Goal: Task Accomplishment & Management: Manage account settings

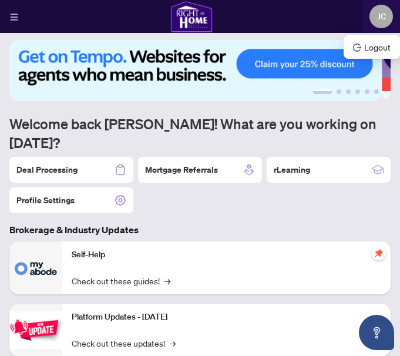
click at [377, 18] on span "JC" at bounding box center [381, 16] width 9 height 13
click at [14, 16] on icon "menu" at bounding box center [14, 17] width 8 height 8
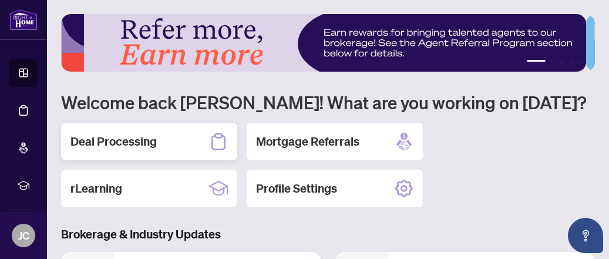
click at [183, 147] on div "Deal Processing" at bounding box center [149, 142] width 176 height 38
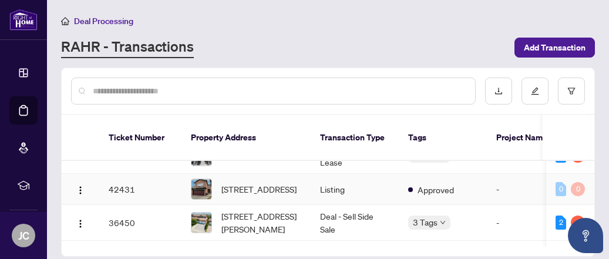
scroll to position [25, 0]
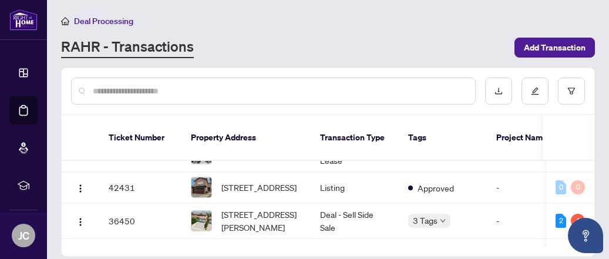
click at [400, 4] on main "Deal Processing [PERSON_NAME] - Transactions Add Transaction Ticket Number Prop…" at bounding box center [328, 129] width 562 height 259
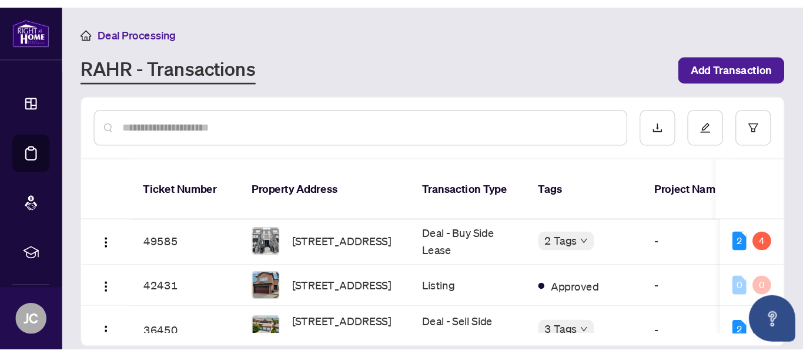
scroll to position [0, 0]
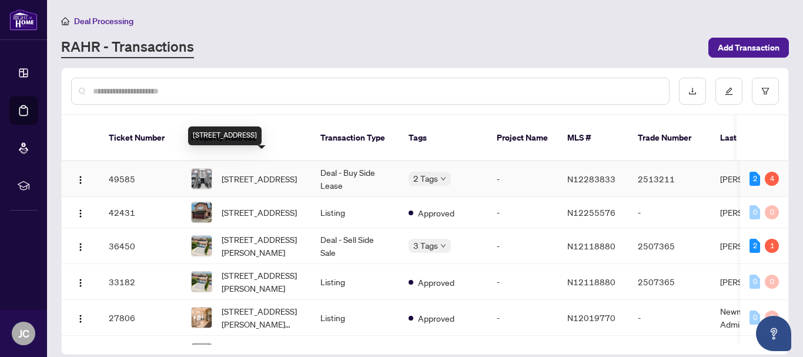
click at [265, 172] on span "[STREET_ADDRESS]" at bounding box center [259, 178] width 75 height 13
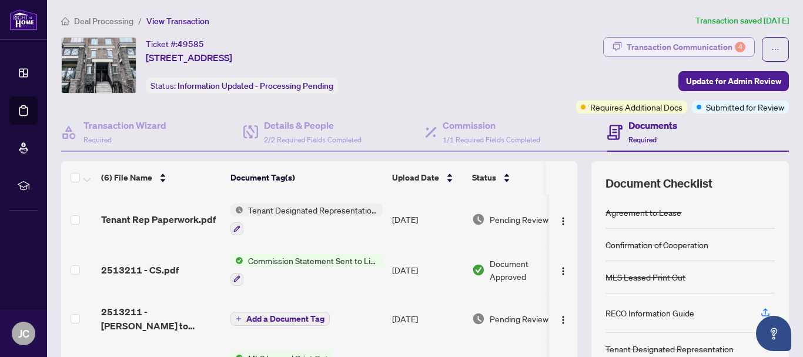
click at [400, 47] on div "Transaction Communication 4" at bounding box center [685, 47] width 119 height 19
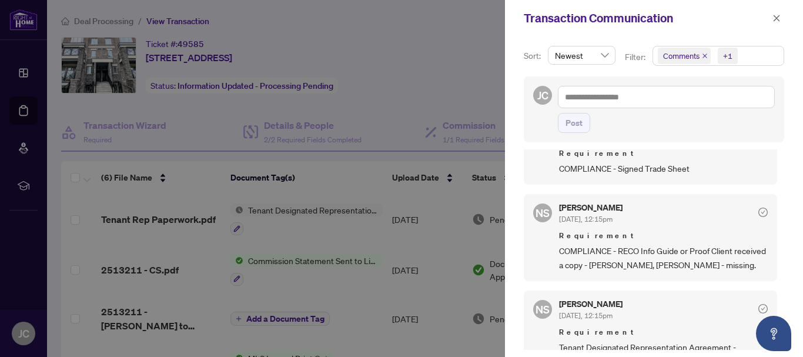
scroll to position [247, 0]
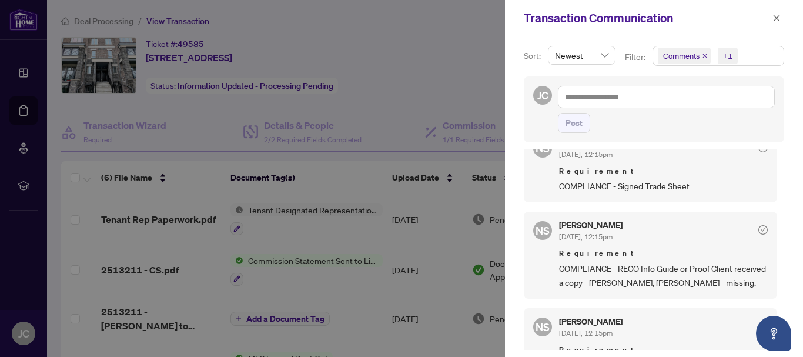
click at [291, 150] on div at bounding box center [401, 178] width 803 height 357
click at [333, 131] on div at bounding box center [401, 178] width 803 height 357
click at [400, 14] on icon "close" at bounding box center [776, 18] width 8 height 8
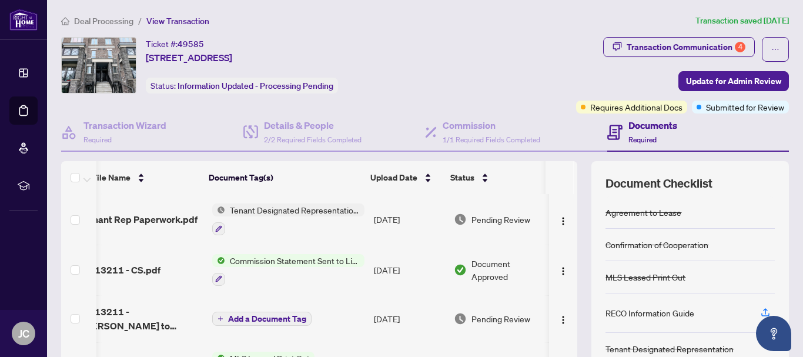
scroll to position [0, 30]
click at [400, 46] on div "Transaction Communication 4" at bounding box center [685, 47] width 119 height 19
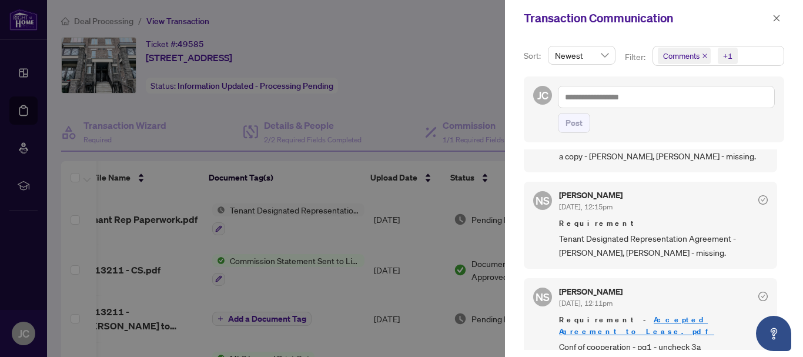
scroll to position [374, 0]
click at [400, 77] on div at bounding box center [401, 178] width 803 height 357
click at [400, 15] on icon "close" at bounding box center [776, 18] width 8 height 8
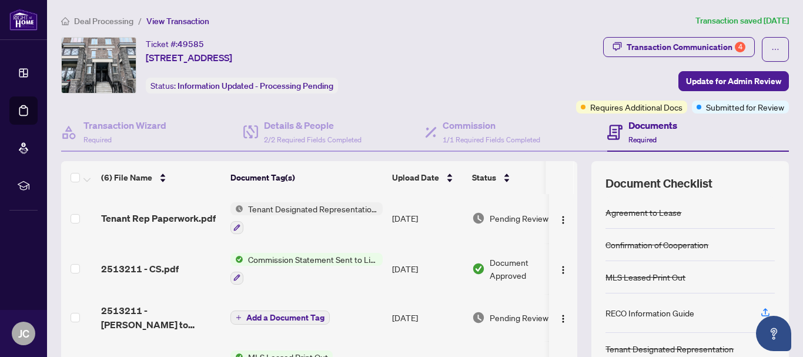
scroll to position [0, 0]
click at [295, 257] on span "Commission Statement Sent to Listing Brokerage" at bounding box center [312, 260] width 139 height 13
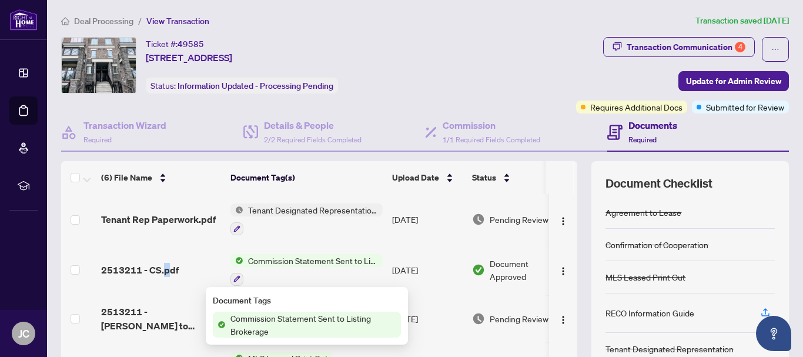
click at [165, 271] on span "2513211 - CS.pdf" at bounding box center [140, 270] width 78 height 14
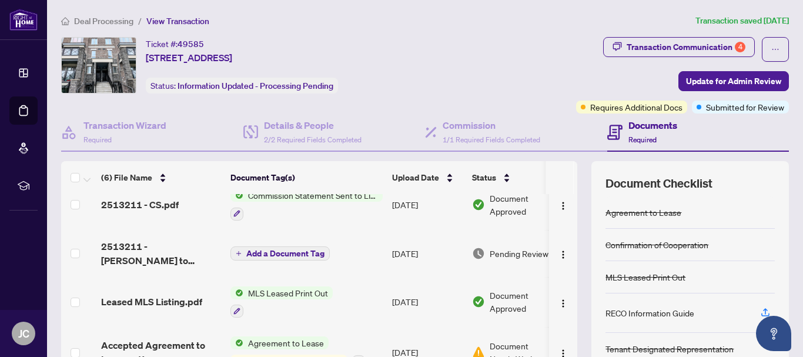
scroll to position [60, 0]
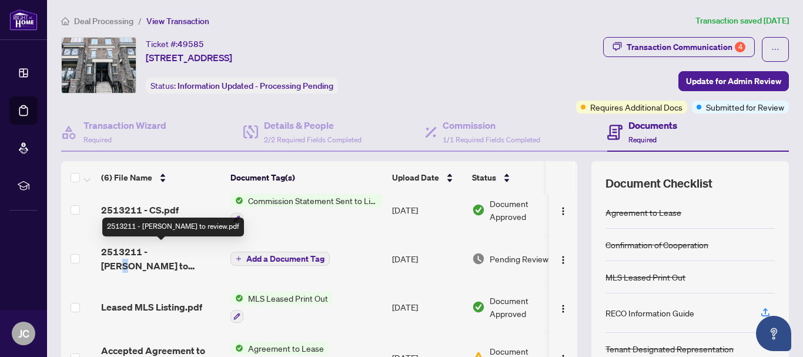
click at [167, 255] on span "2513211 - [PERSON_NAME] to review.pdf" at bounding box center [161, 258] width 120 height 28
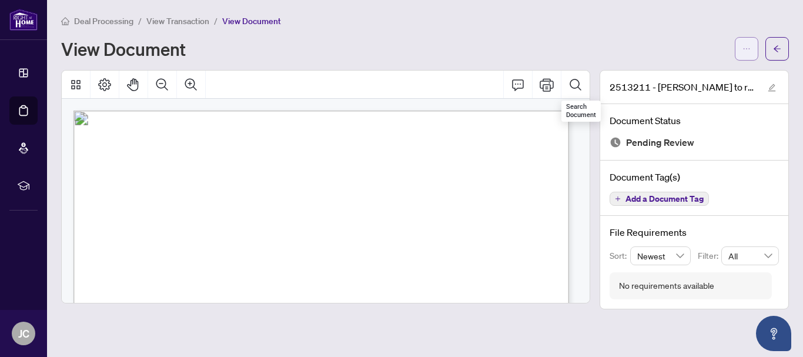
click at [400, 52] on icon "ellipsis" at bounding box center [746, 49] width 8 height 8
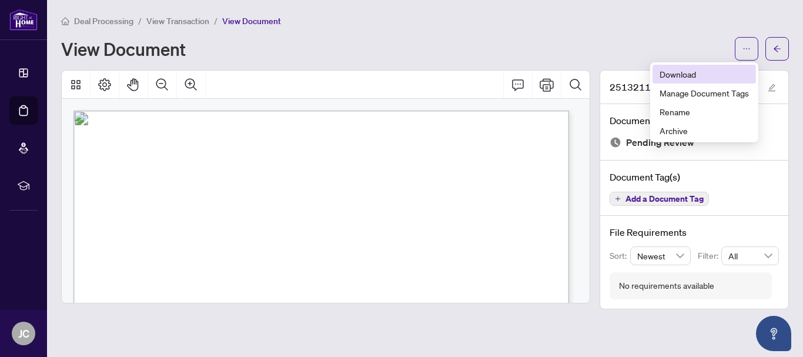
click at [400, 72] on span "Download" at bounding box center [703, 74] width 89 height 13
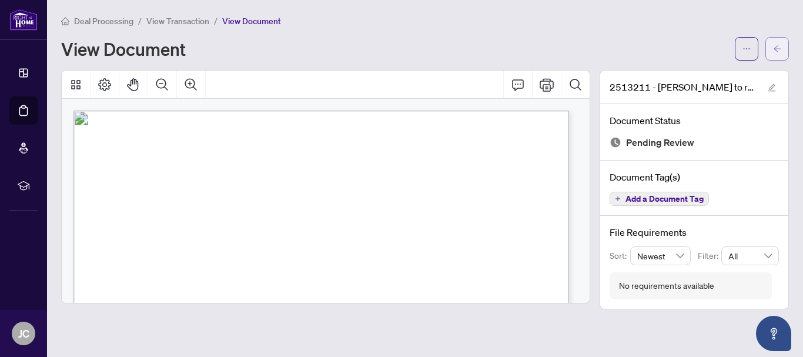
click at [400, 51] on icon "arrow-left" at bounding box center [777, 49] width 8 height 8
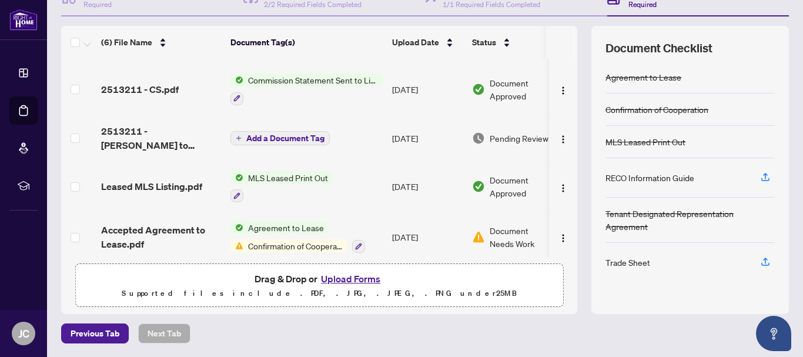
scroll to position [103, 0]
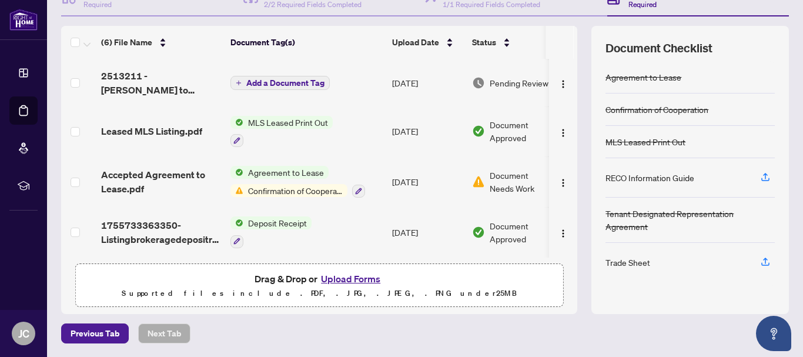
click at [343, 280] on button "Upload Forms" at bounding box center [350, 278] width 66 height 15
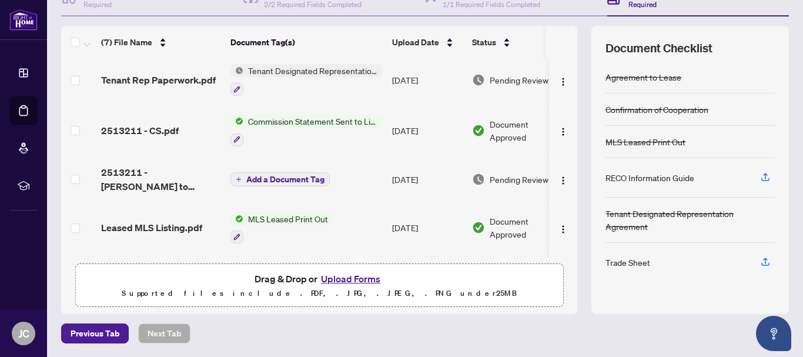
scroll to position [0, 0]
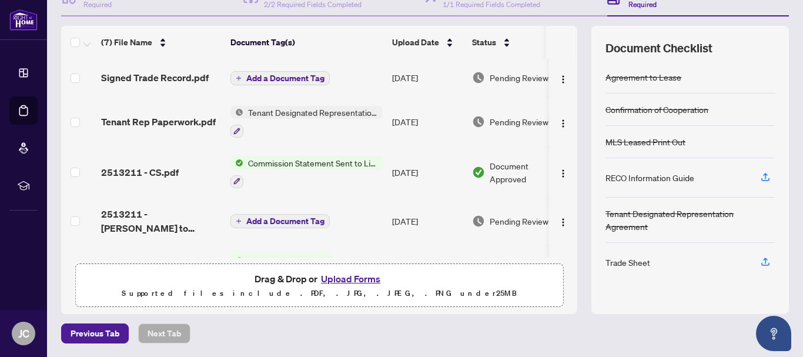
click at [277, 79] on span "Add a Document Tag" at bounding box center [285, 78] width 78 height 8
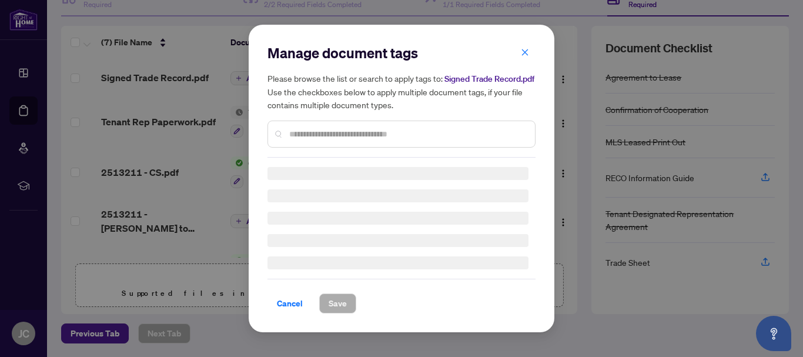
click at [344, 132] on div "Manage document tags Please browse the list or search to apply tags to: Signed …" at bounding box center [401, 100] width 268 height 114
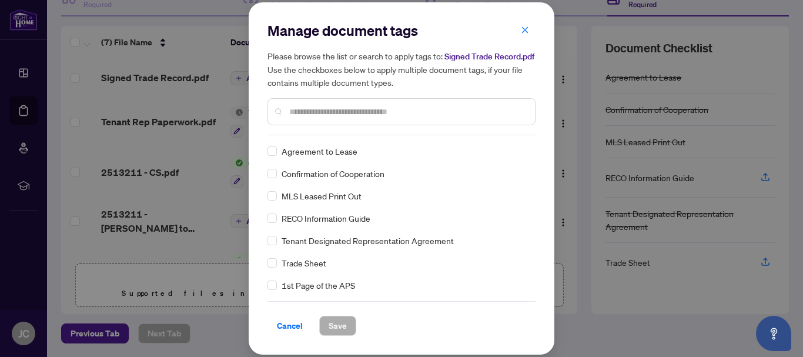
click at [339, 116] on input "text" at bounding box center [407, 111] width 236 height 13
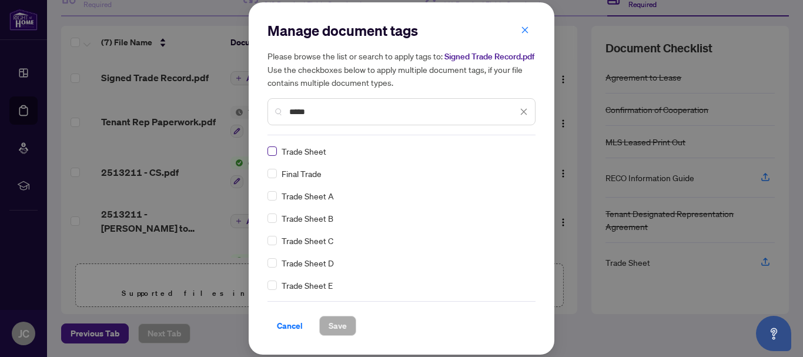
type input "*****"
click at [273, 156] on label at bounding box center [271, 151] width 9 height 13
click at [337, 329] on span "Save" at bounding box center [337, 325] width 18 height 19
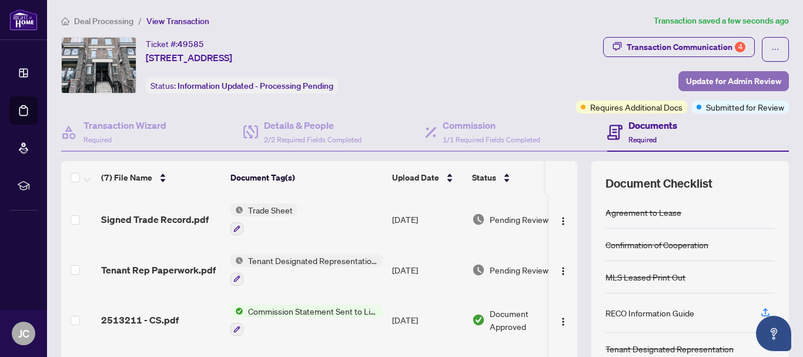
click at [400, 85] on span "Update for Admin Review" at bounding box center [733, 81] width 95 height 19
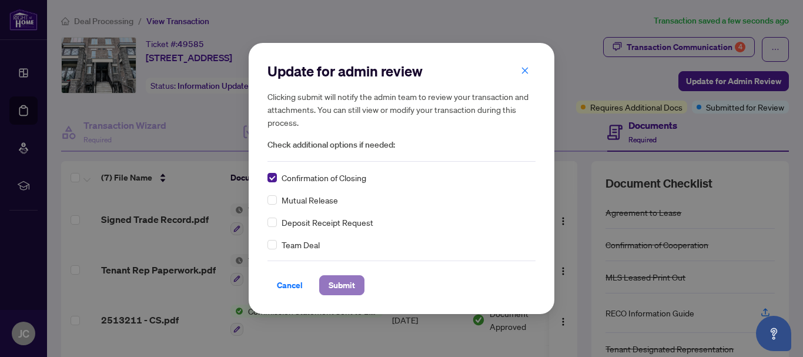
click at [343, 285] on span "Submit" at bounding box center [341, 285] width 26 height 19
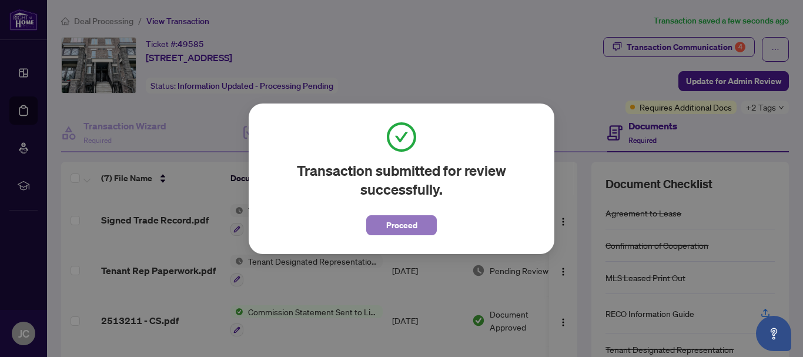
click at [393, 228] on span "Proceed" at bounding box center [401, 225] width 31 height 19
